Goal: Task Accomplishment & Management: Manage account settings

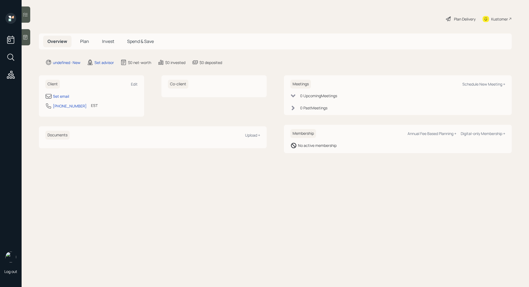
click at [28, 39] on icon at bounding box center [25, 37] width 5 height 5
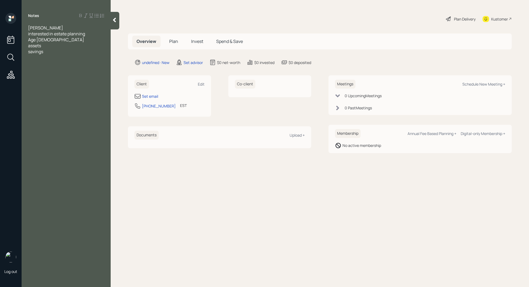
click at [50, 47] on div "assets" at bounding box center [66, 46] width 76 height 6
click at [50, 58] on div "savings" at bounding box center [66, 57] width 76 height 6
click at [67, 57] on div "savings- 200k" at bounding box center [66, 57] width 76 height 6
click at [29, 76] on span "value 800k" at bounding box center [39, 75] width 22 height 6
click at [32, 69] on div at bounding box center [66, 69] width 76 height 6
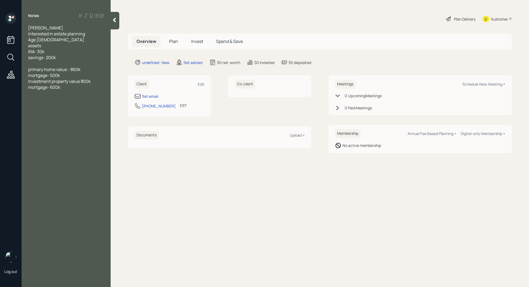
click at [67, 88] on div "mortgage- 600k" at bounding box center [66, 87] width 76 height 6
click at [42, 62] on div at bounding box center [66, 63] width 76 height 6
click at [64, 57] on div "savings- 200k" at bounding box center [66, 57] width 76 height 6
click at [77, 77] on div "receiving an additional 500-600k by end of the year" at bounding box center [66, 72] width 76 height 12
click at [72, 79] on div at bounding box center [66, 81] width 76 height 6
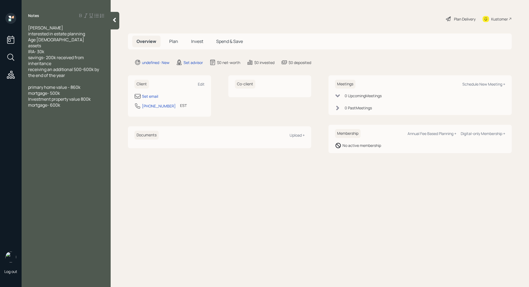
click at [74, 107] on div "Steve savage interested in estate planning Age 46 assets IRA- 30k savings- 200k…" at bounding box center [66, 72] width 76 height 95
click at [35, 136] on div at bounding box center [66, 135] width 76 height 6
click at [80, 130] on div "Household income -in the negative, just started a business" at bounding box center [66, 126] width 76 height 12
click at [57, 135] on div at bounding box center [66, 135] width 76 height 6
click at [61, 179] on div at bounding box center [66, 182] width 76 height 6
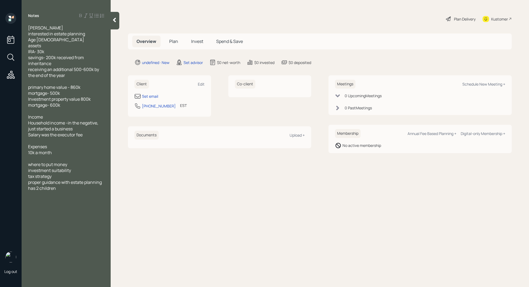
click at [80, 191] on div at bounding box center [66, 194] width 76 height 6
click at [119, 195] on main "Plan Delivery Kustomer Overview Plan Invest Spend & Save undefined · New Set ad…" at bounding box center [320, 143] width 418 height 287
click at [151, 95] on div "Set email" at bounding box center [150, 96] width 16 height 6
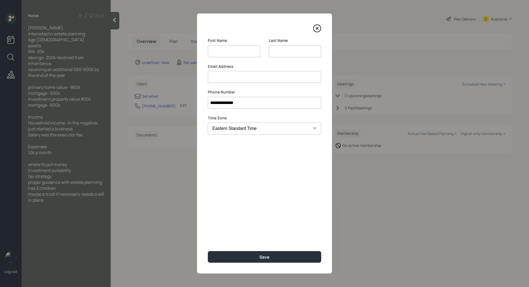
click at [222, 73] on div "Email Address" at bounding box center [264, 73] width 113 height 19
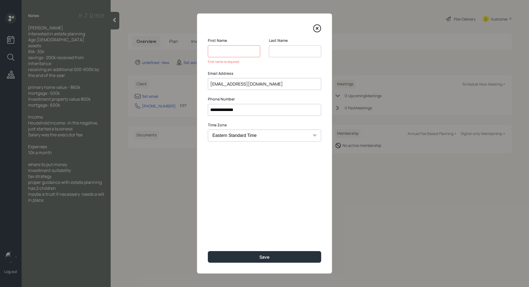
type input "stevesavageit@gmail.com"
click at [217, 43] on div "First Name First name is required" at bounding box center [234, 51] width 52 height 26
click at [217, 48] on input at bounding box center [234, 51] width 52 height 12
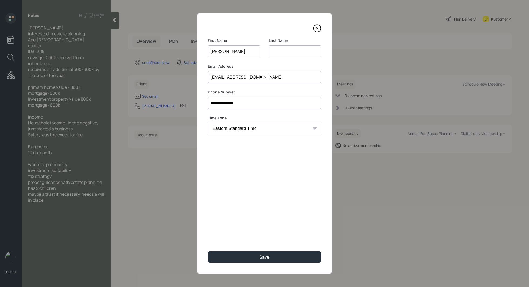
type input "Steve"
click at [288, 54] on input at bounding box center [295, 51] width 52 height 12
type input "Savage"
click at [284, 259] on button "Save" at bounding box center [264, 257] width 113 height 12
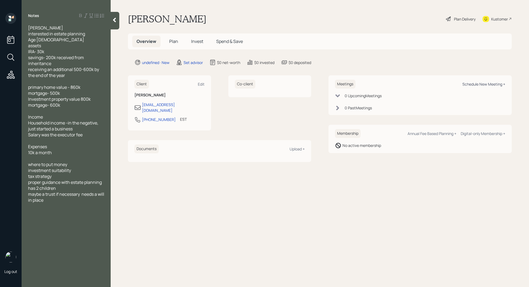
click at [480, 85] on div "Schedule New Meeting +" at bounding box center [483, 83] width 43 height 5
select select "round-robin"
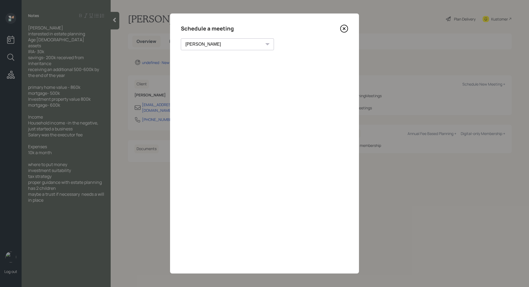
click at [345, 30] on icon at bounding box center [344, 29] width 2 height 2
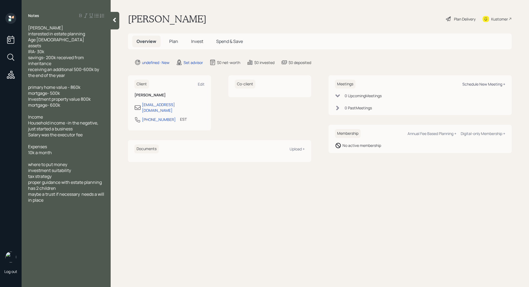
click at [476, 86] on div "Schedule New Meeting +" at bounding box center [483, 83] width 43 height 5
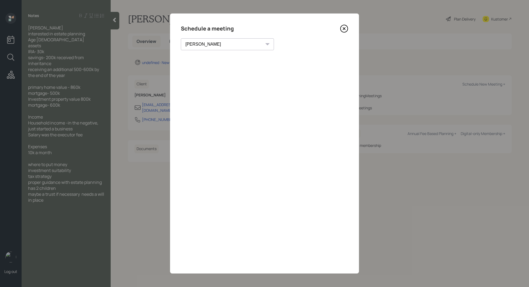
click at [221, 43] on div "Theresa Spinello Matthew Burke Xavier Ross Eitan Bar-David Ian Yamey Trevor Nel…" at bounding box center [227, 44] width 93 height 12
click at [208, 43] on select "Theresa Spinello Matthew Burke Xavier Ross Eitan Bar-David Ian Yamey Trevor Nel…" at bounding box center [227, 44] width 93 height 12
select select "f14b762f-c7c2-4b89-9227-8fa891345eea"
click at [181, 38] on select "Theresa Spinello Matthew Burke Xavier Ross Eitan Bar-David Ian Yamey Trevor Nel…" at bounding box center [227, 44] width 93 height 12
